Goal: Task Accomplishment & Management: Complete application form

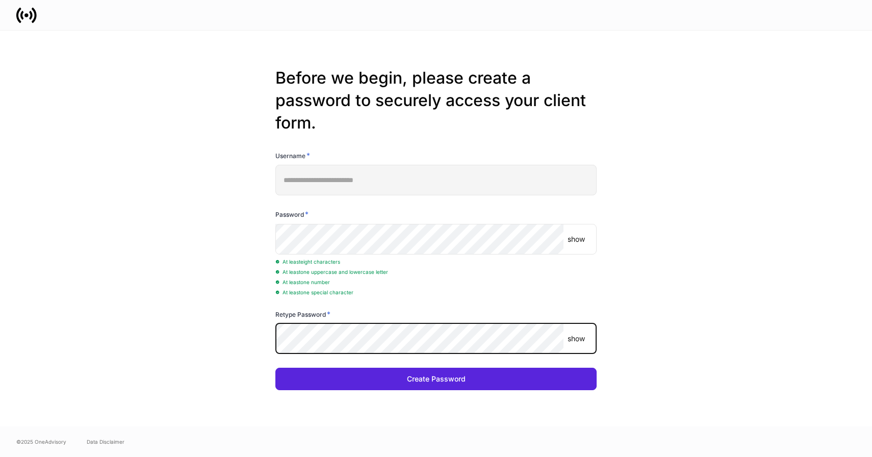
click at [275, 368] on button "Create Password" at bounding box center [435, 379] width 321 height 22
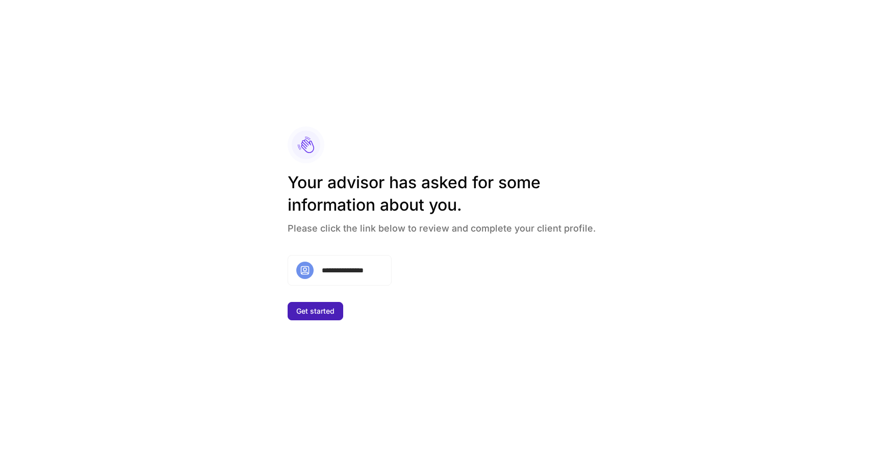
click at [310, 313] on div "Get started" at bounding box center [315, 311] width 38 height 7
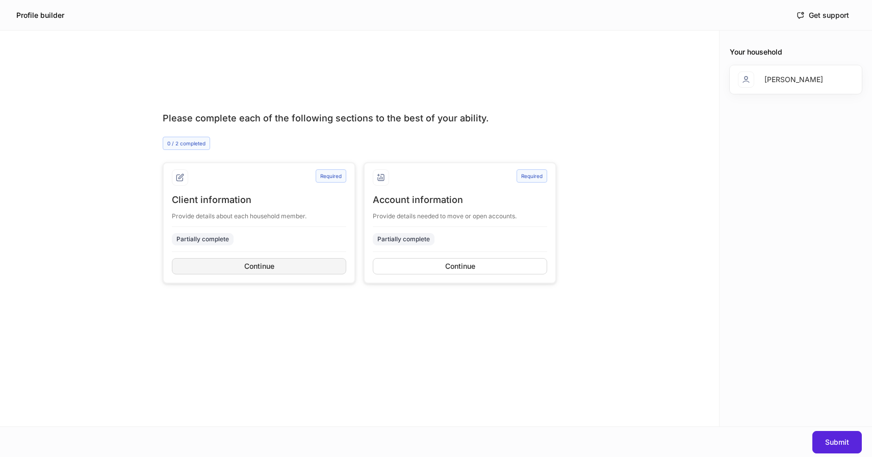
click at [260, 269] on div "Continue" at bounding box center [259, 266] width 30 height 7
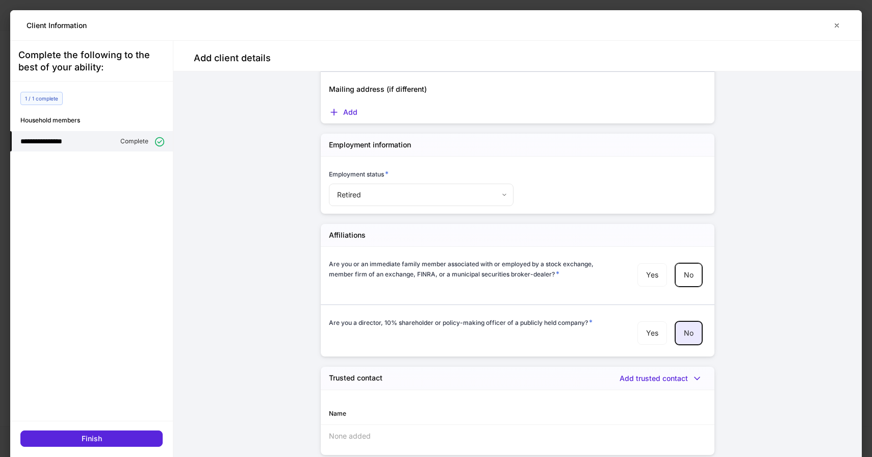
scroll to position [6, 0]
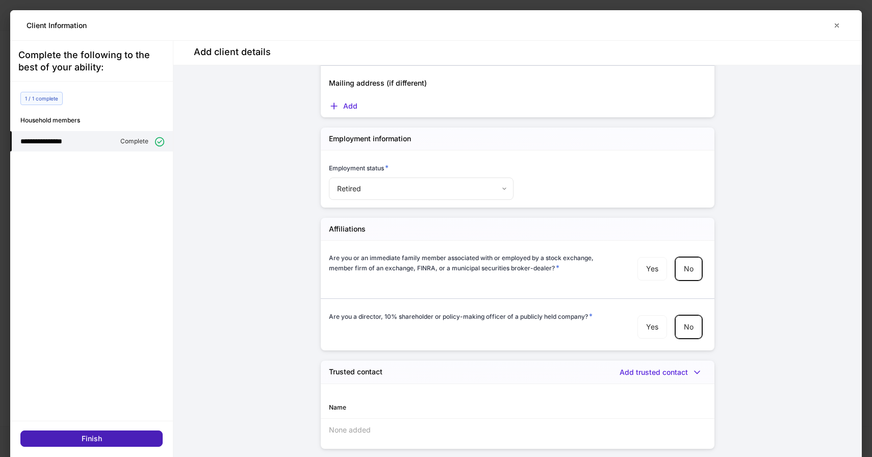
click at [100, 439] on div "Finish" at bounding box center [92, 438] width 20 height 7
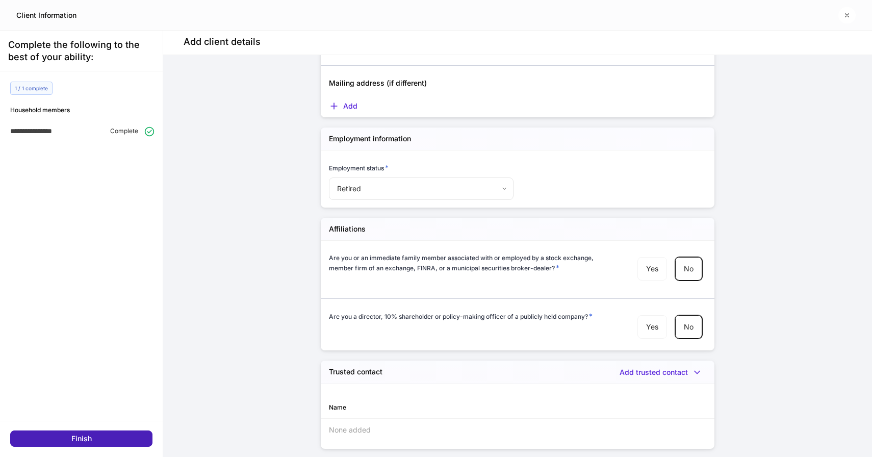
scroll to position [963, 0]
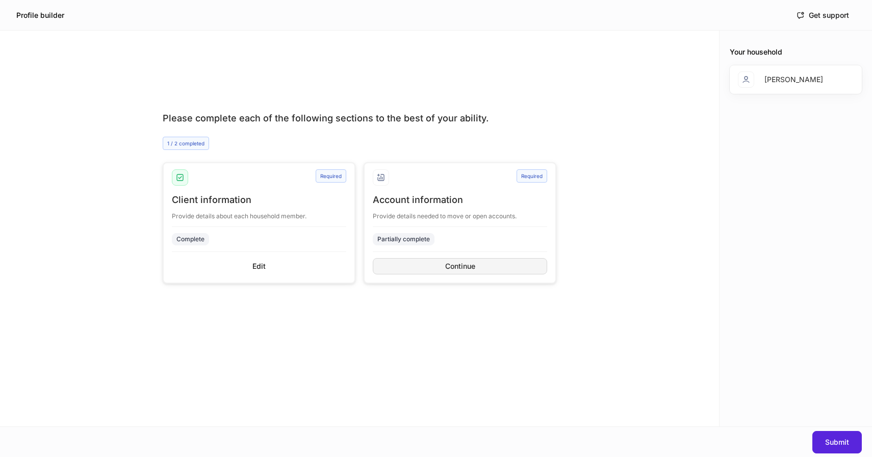
click at [418, 263] on button "Continue" at bounding box center [460, 266] width 174 height 16
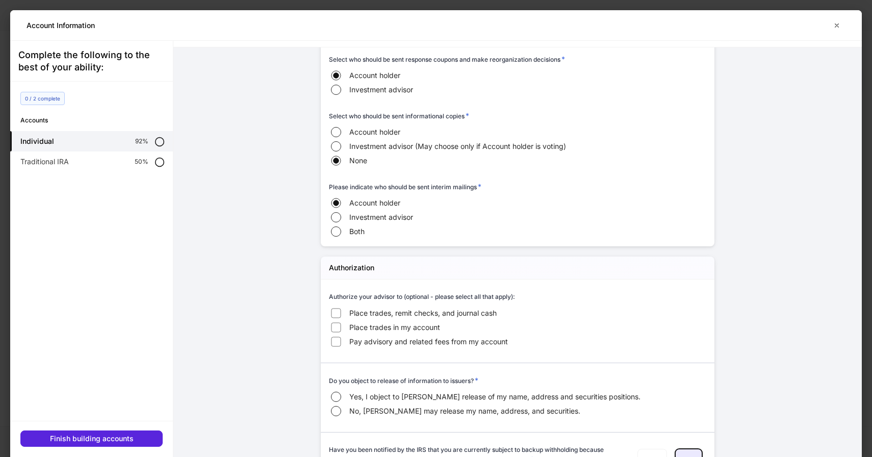
scroll to position [619, 0]
click at [96, 158] on div "Traditional IRA 50%" at bounding box center [91, 161] width 163 height 20
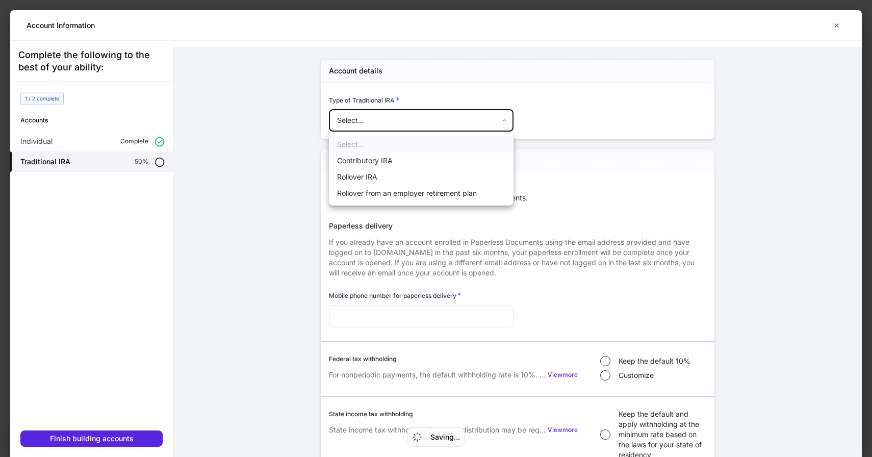
click at [405, 125] on body "Profile builder Get support Please complete each of the following sections to t…" at bounding box center [436, 228] width 872 height 457
click at [382, 156] on li "Contributory IRA" at bounding box center [421, 160] width 185 height 16
type input "**********"
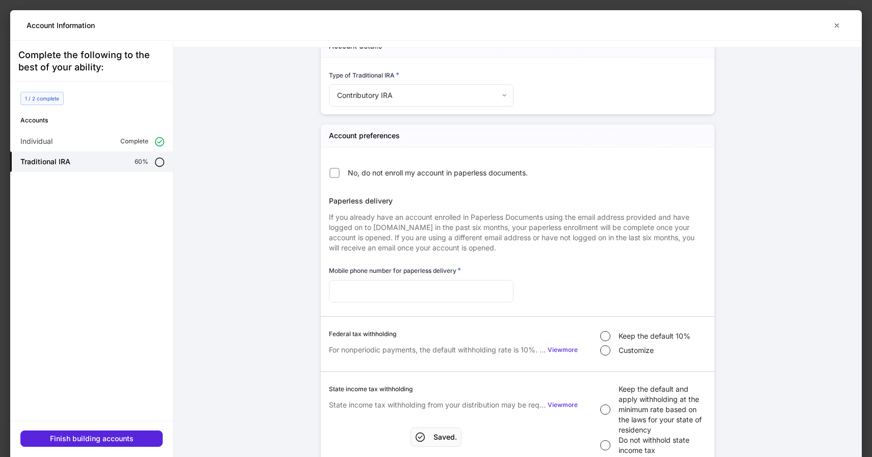
click at [388, 177] on span "No, do not enroll my account in paperless documents." at bounding box center [438, 173] width 180 height 10
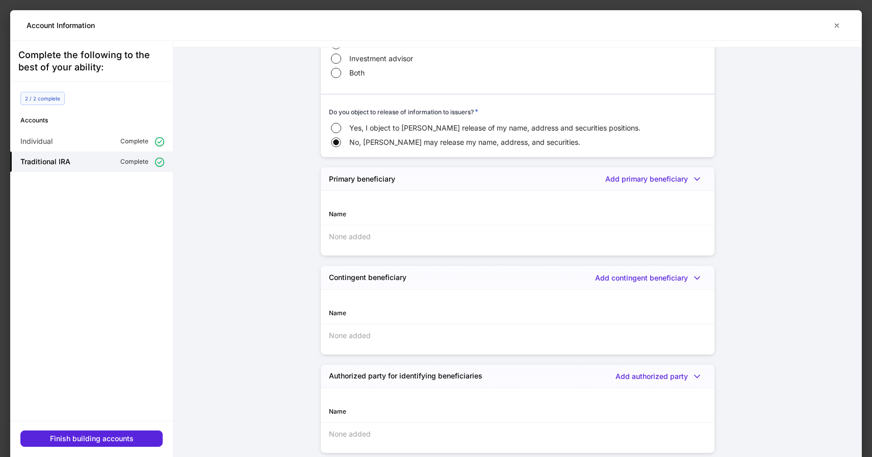
scroll to position [985, 0]
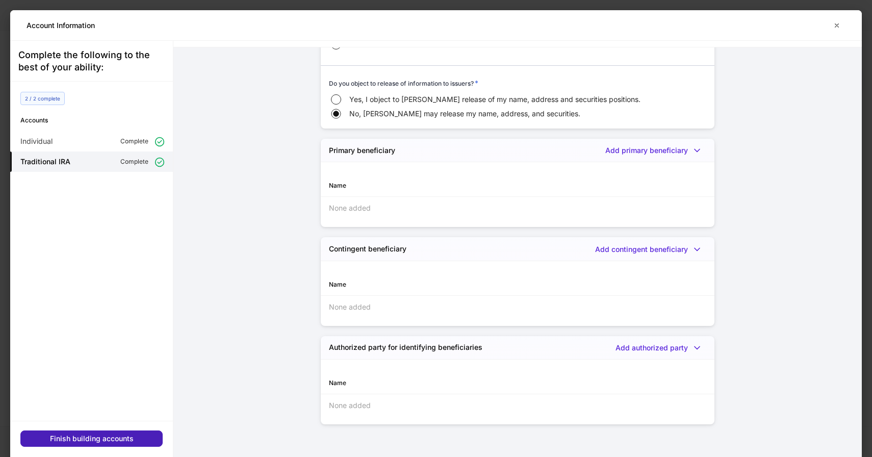
click at [108, 437] on div "Finish building accounts" at bounding box center [92, 438] width 84 height 7
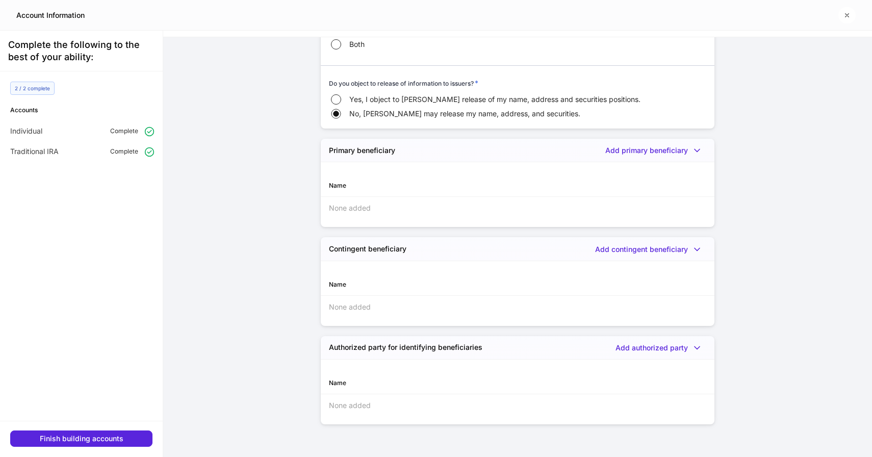
scroll to position [975, 0]
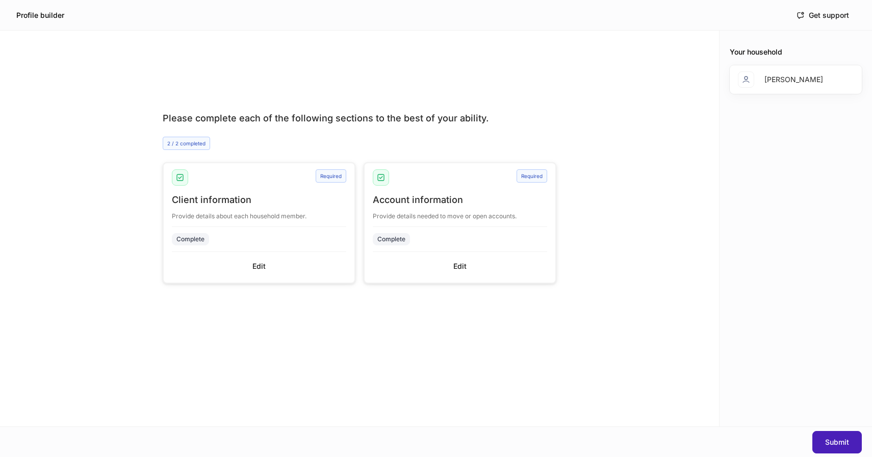
click at [839, 441] on div "Submit" at bounding box center [837, 442] width 24 height 7
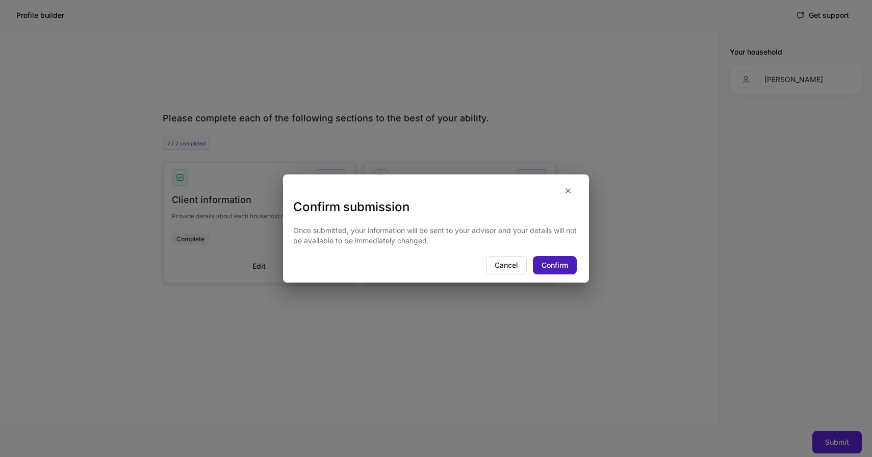
click at [549, 264] on div "Confirm" at bounding box center [555, 265] width 27 height 7
